Goal: Task Accomplishment & Management: Manage account settings

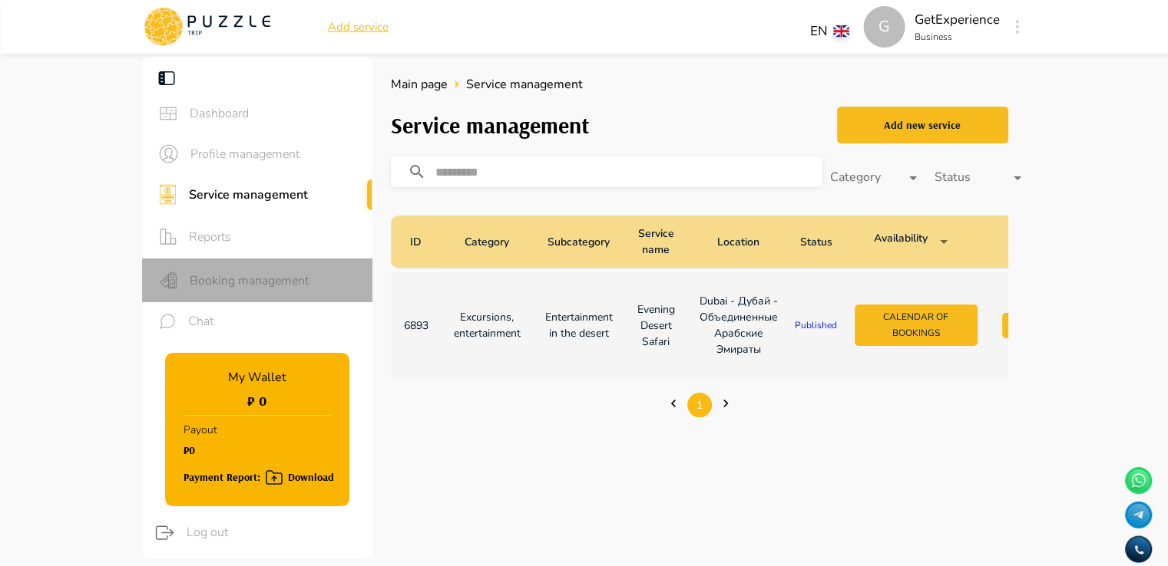
click at [236, 274] on span "Booking management" at bounding box center [275, 281] width 170 height 18
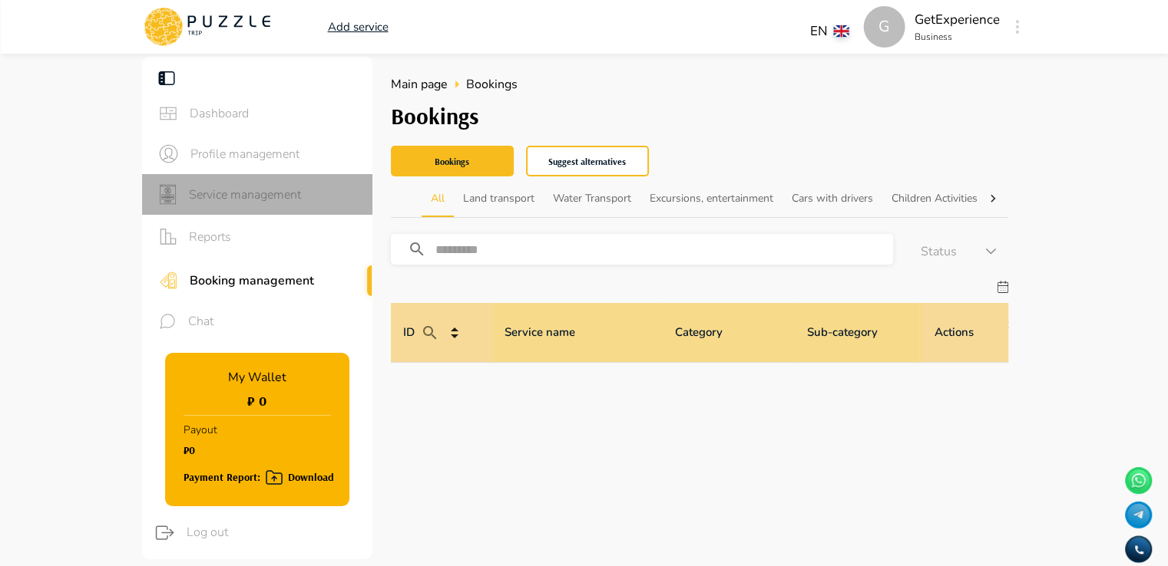
click at [267, 198] on span "Service management" at bounding box center [274, 195] width 171 height 18
